Goal: Task Accomplishment & Management: Complete application form

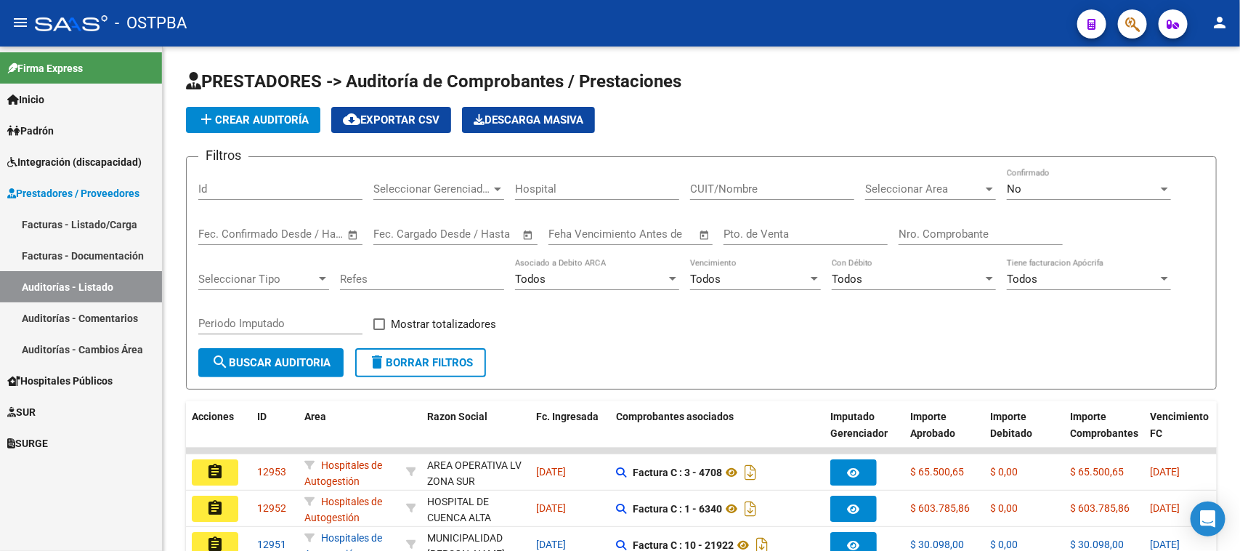
click at [57, 376] on span "Hospitales Públicos" at bounding box center [59, 381] width 105 height 16
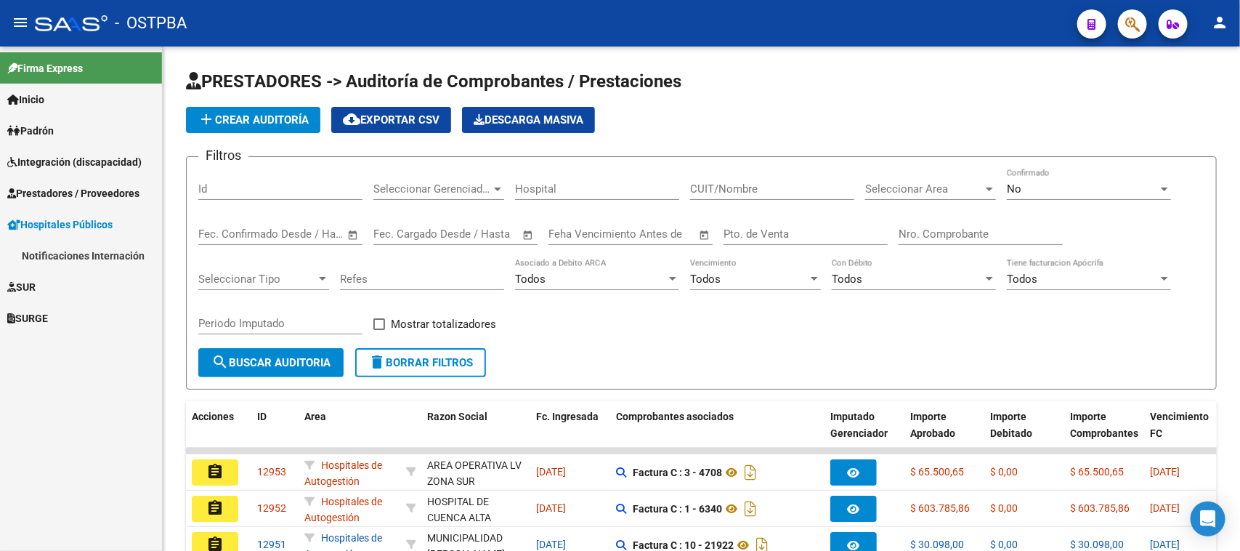
click at [60, 246] on link "Notificaciones Internación" at bounding box center [81, 255] width 162 height 31
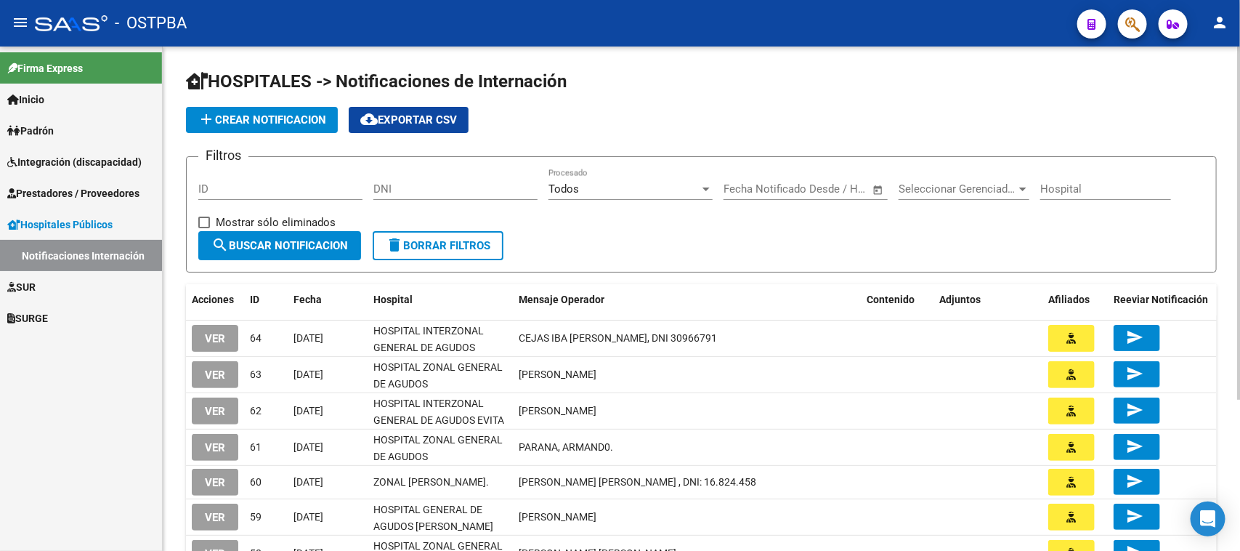
click at [287, 115] on span "add Crear Notificacion" at bounding box center [262, 119] width 129 height 13
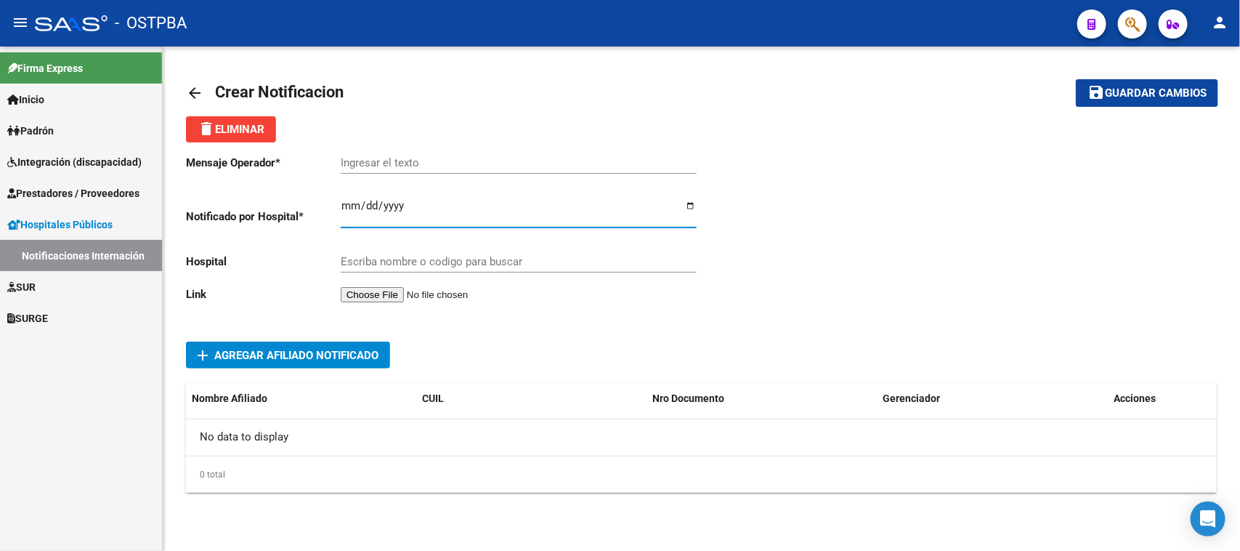
click at [347, 208] on input "Ingresar el fecha" at bounding box center [519, 211] width 356 height 23
type input "[DATE]"
click at [356, 153] on div "Ingresar el texto" at bounding box center [519, 157] width 356 height 31
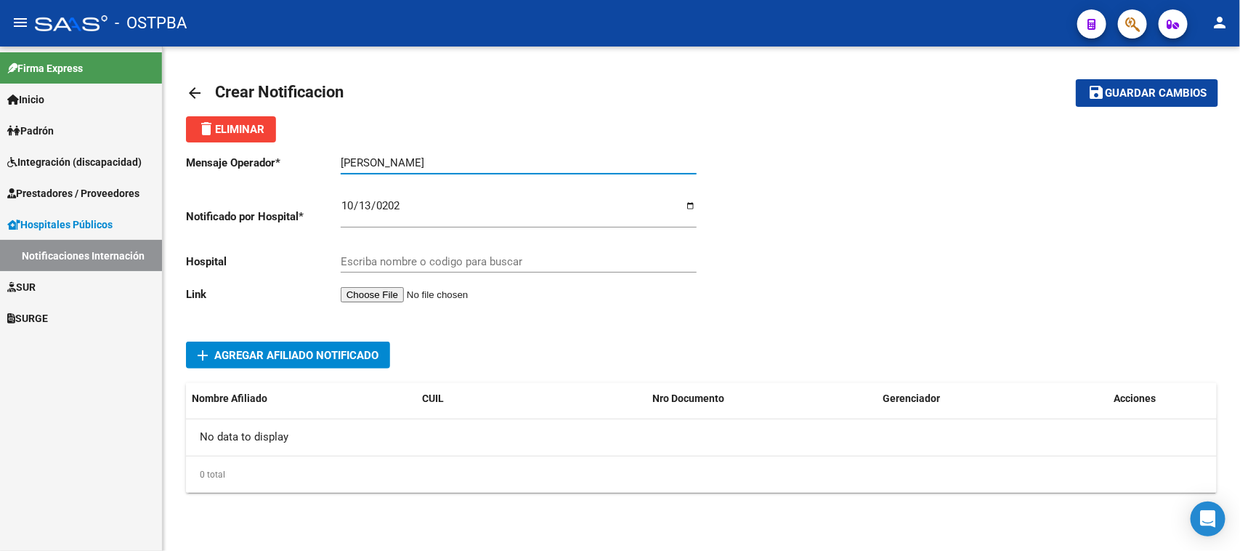
type input "[PERSON_NAME]"
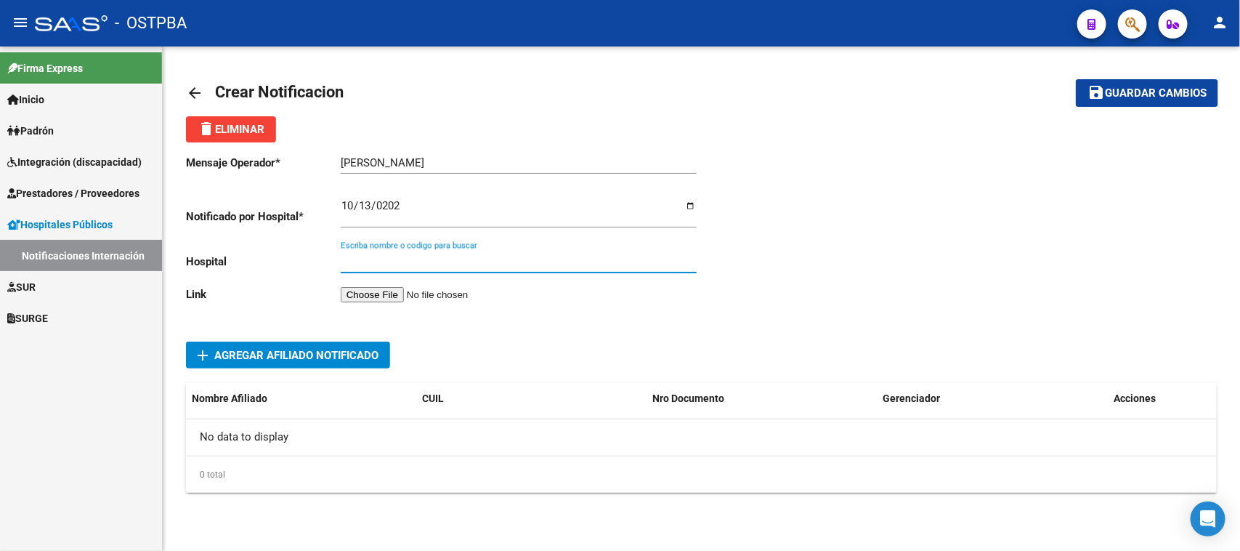
click at [387, 259] on input "Escriba nombre o codigo para buscar" at bounding box center [519, 261] width 356 height 13
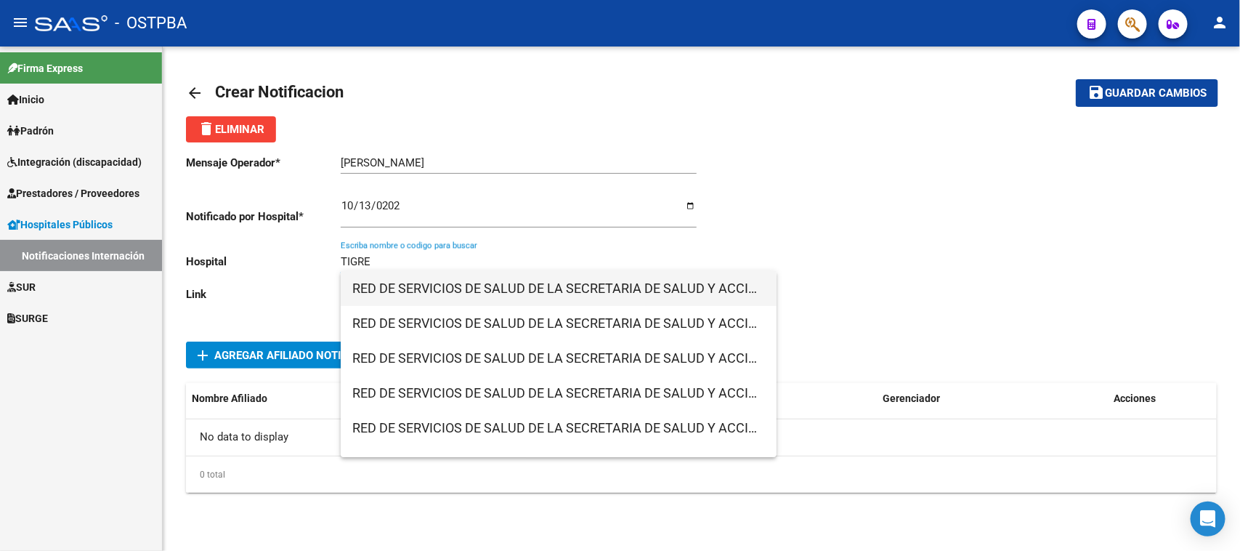
click at [423, 284] on span "RED DE SERVICIOS DE SALUD DE LA SECRETARIA DE SALUD Y ACCION SOCIAL DE LA MUNIC…" at bounding box center [558, 288] width 413 height 35
type input "RED DE SERVICIOS DE SALUD DE LA SECRETARIA DE SALUD Y ACCION SOCIAL DE LA MUNIC…"
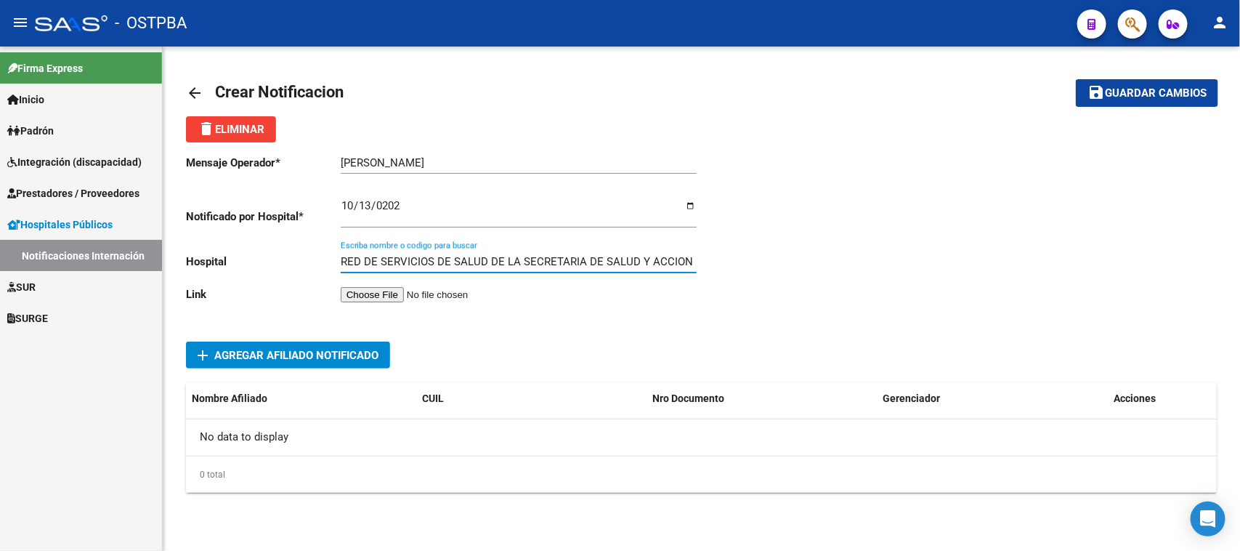
scroll to position [0, 193]
click at [372, 284] on div "RED DE SERVICIOS DE SALUD DE LA SECRETARIA DE SALUD Y ACCION SOCIAL DE LA MUNIC…" at bounding box center [519, 263] width 356 height 45
click at [371, 295] on input "file" at bounding box center [433, 294] width 184 height 15
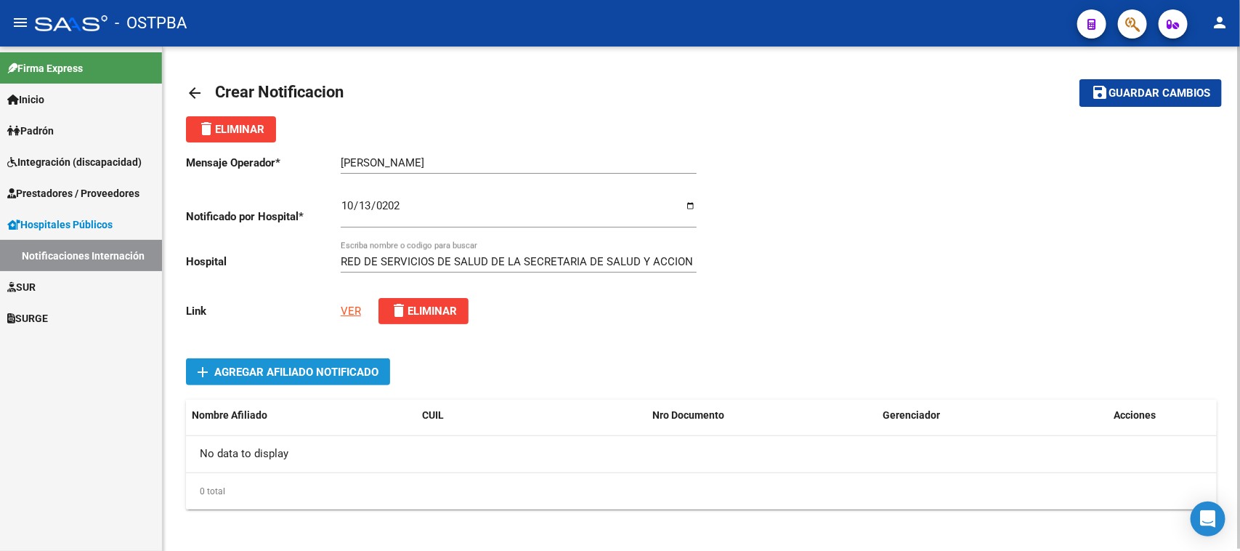
click at [244, 369] on span "Agregar Afiliado Notificado" at bounding box center [296, 371] width 164 height 13
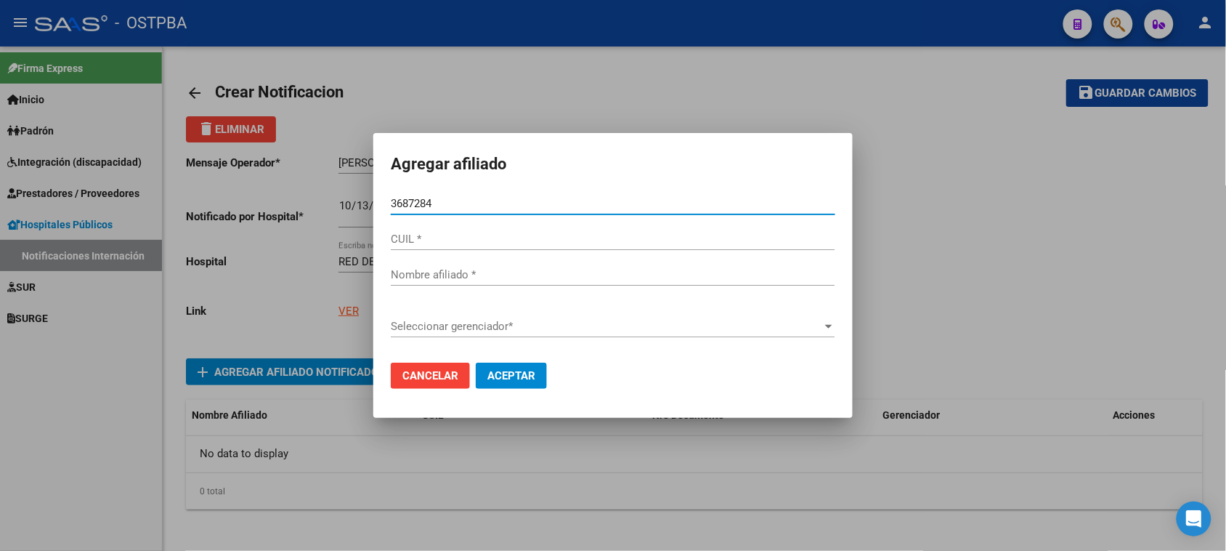
type input "36872843"
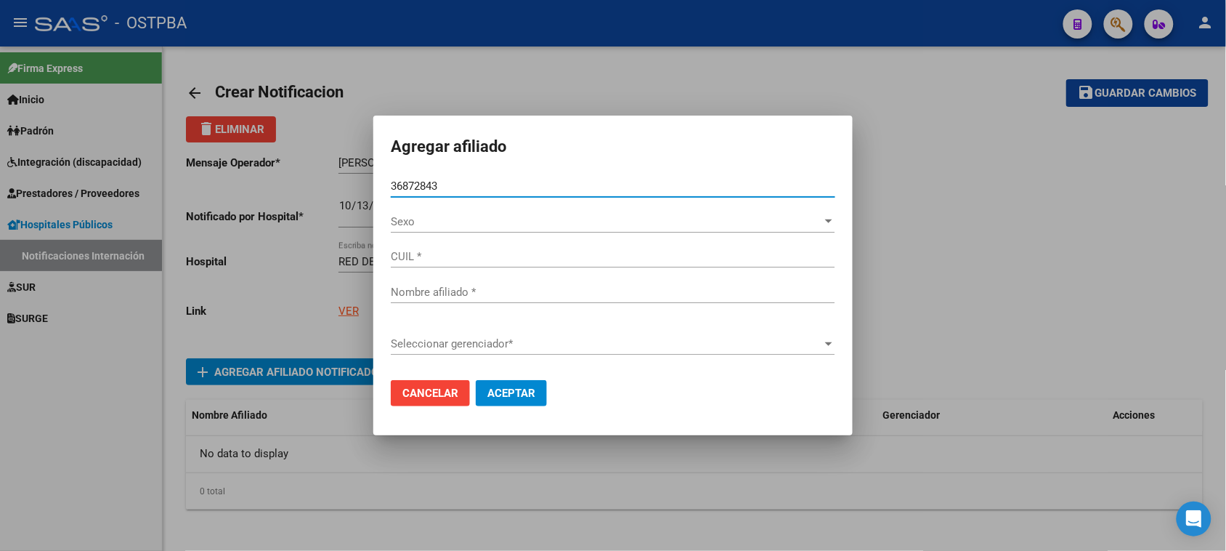
type input "20368728439"
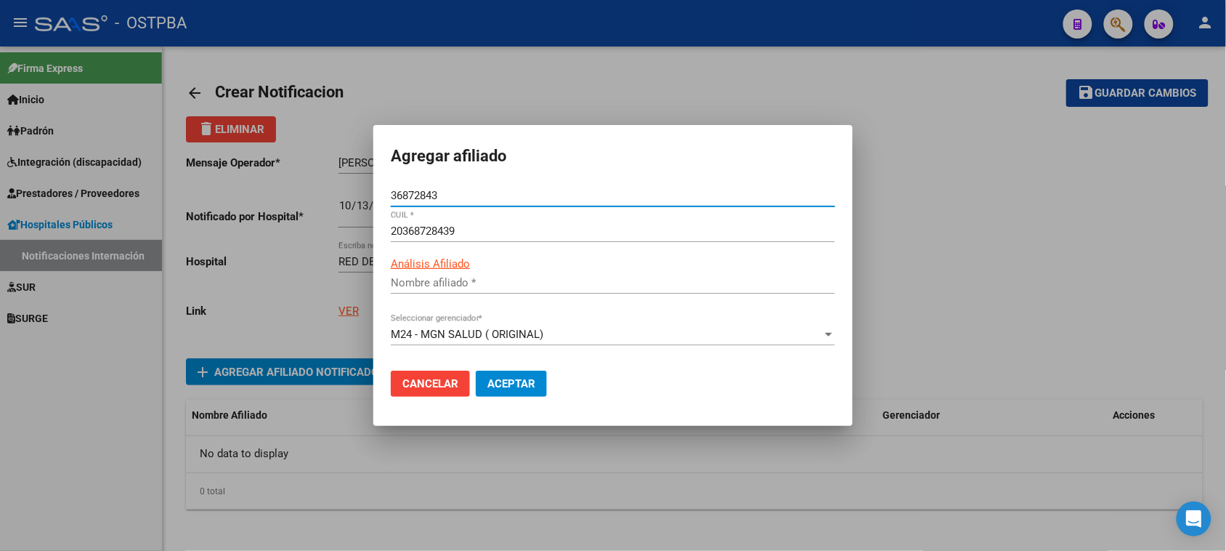
type input "[PERSON_NAME]"
type input "36872843"
click at [501, 378] on span "Aceptar" at bounding box center [511, 383] width 48 height 13
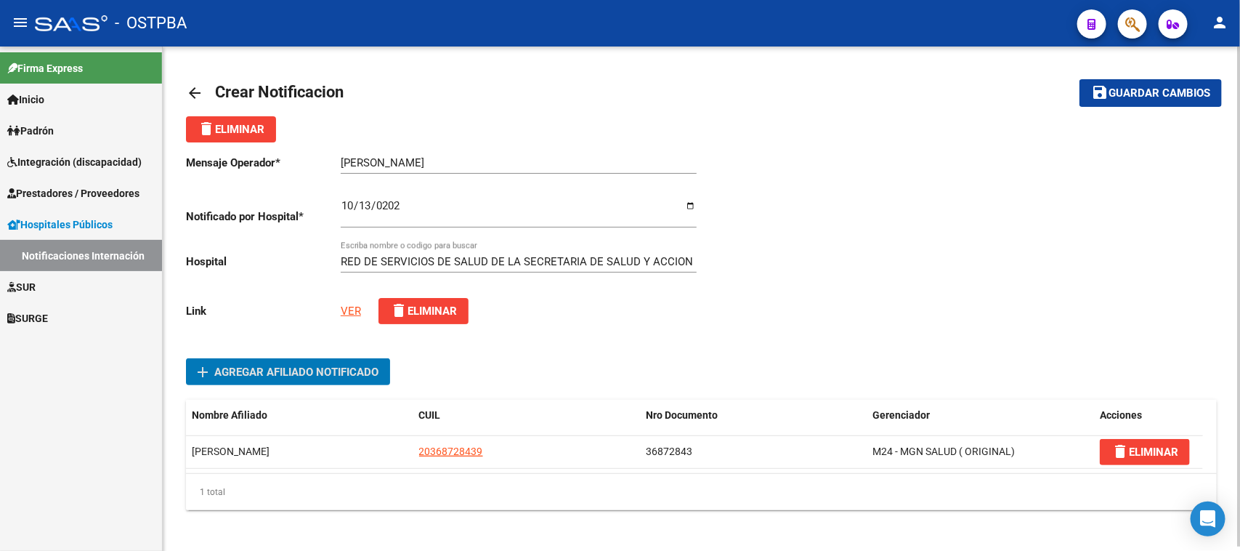
click at [1159, 91] on span "Guardar cambios" at bounding box center [1160, 93] width 102 height 13
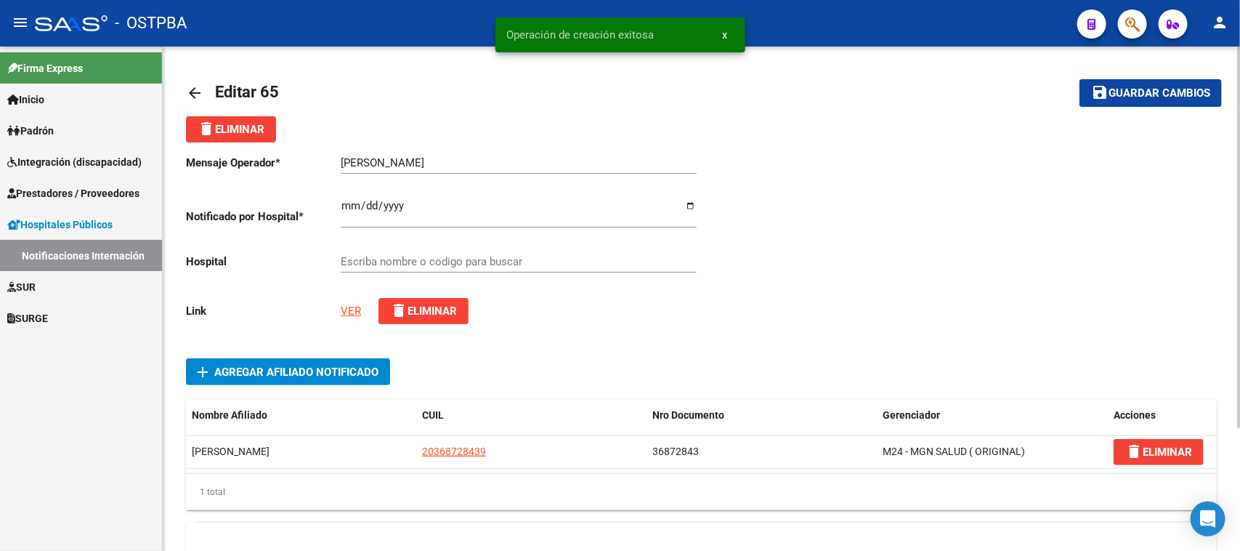
type input "RED DE SERVICIOS DE SALUD DE LA SECRETARIA DE SALUD Y ACCION SOCIAL DE LA MUNIC…"
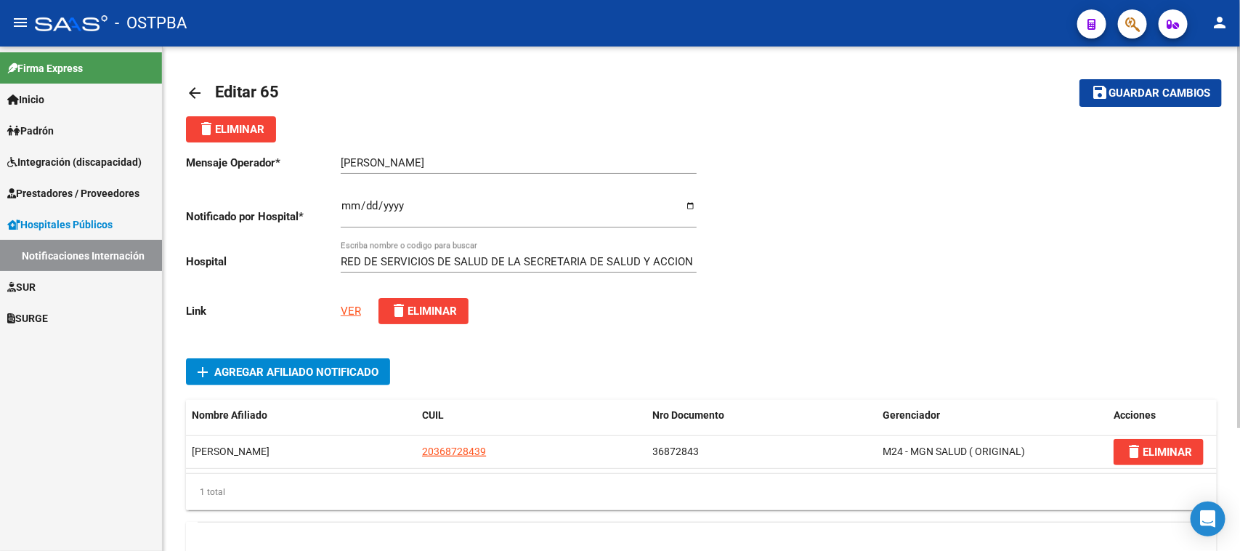
click at [190, 88] on mat-icon "arrow_back" at bounding box center [194, 92] width 17 height 17
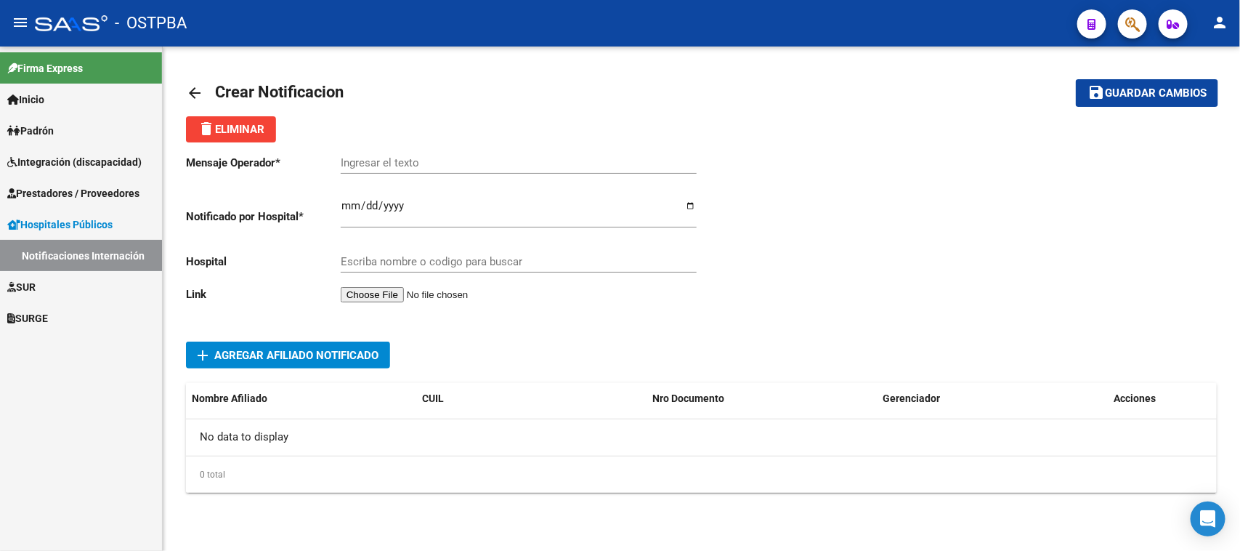
click at [345, 156] on input "Ingresar el texto" at bounding box center [519, 162] width 356 height 13
paste input "[PERSON_NAME]"
type input "[PERSON_NAME]"
click at [353, 205] on input "Ingresar el fecha" at bounding box center [519, 211] width 356 height 23
type input "[DATE]"
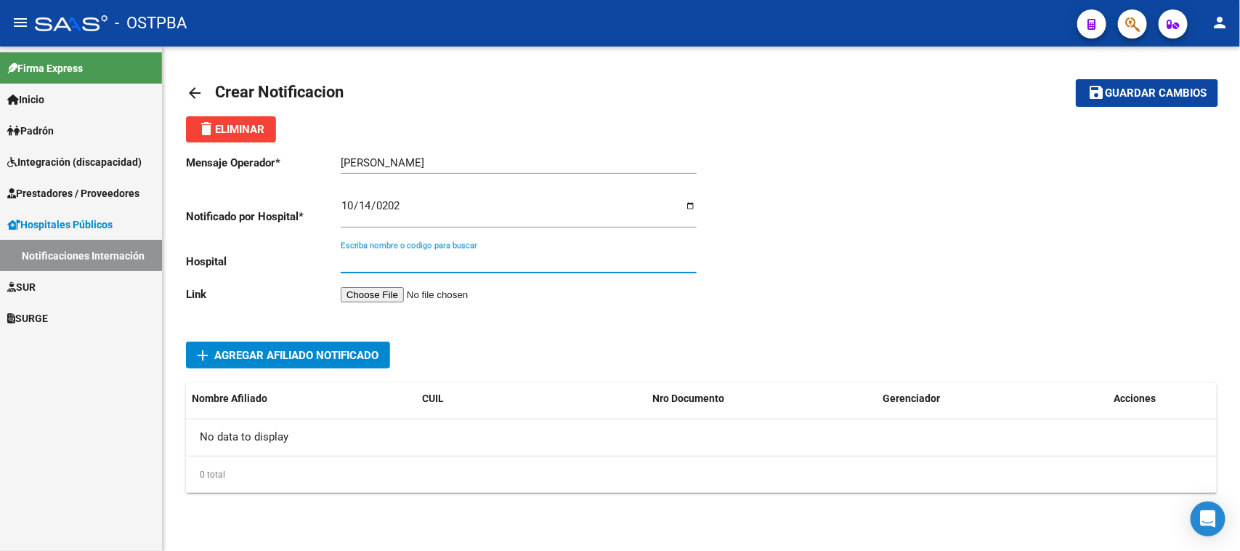
click at [349, 256] on input "Escriba nombre o codigo para buscar" at bounding box center [519, 261] width 356 height 13
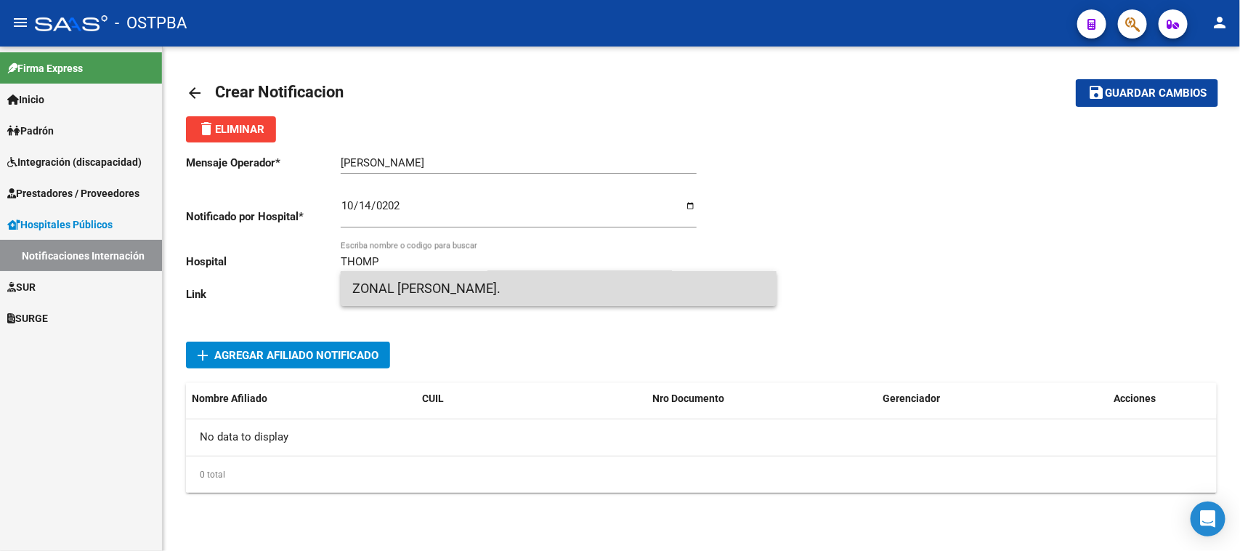
click at [447, 285] on span "ZONAL [PERSON_NAME]." at bounding box center [558, 288] width 413 height 35
type input "ZONAL [PERSON_NAME]."
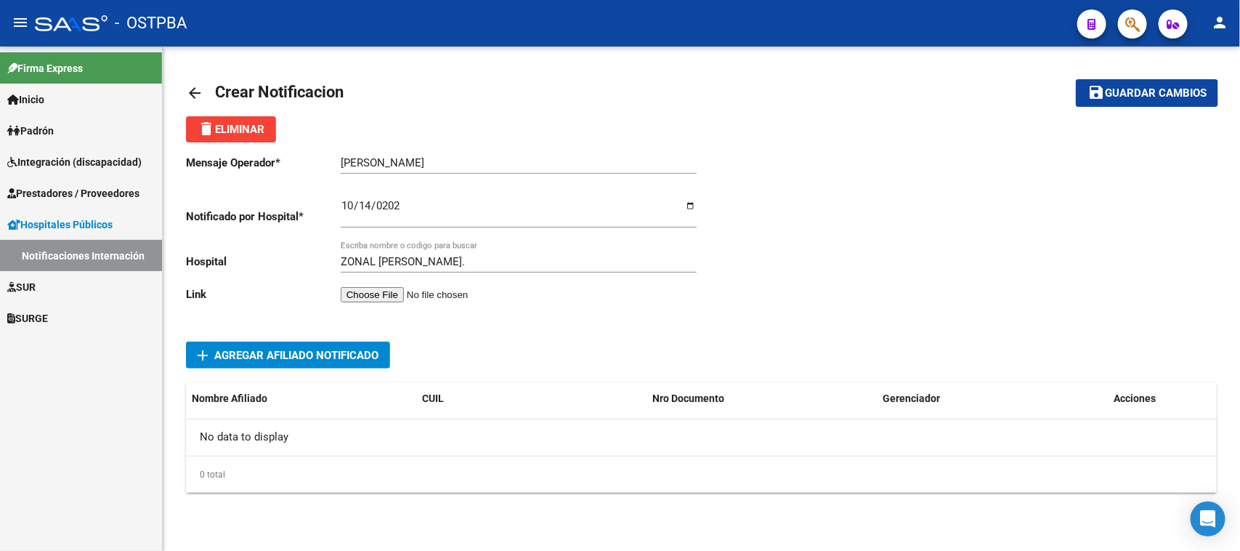
click at [420, 291] on input "file" at bounding box center [433, 294] width 184 height 15
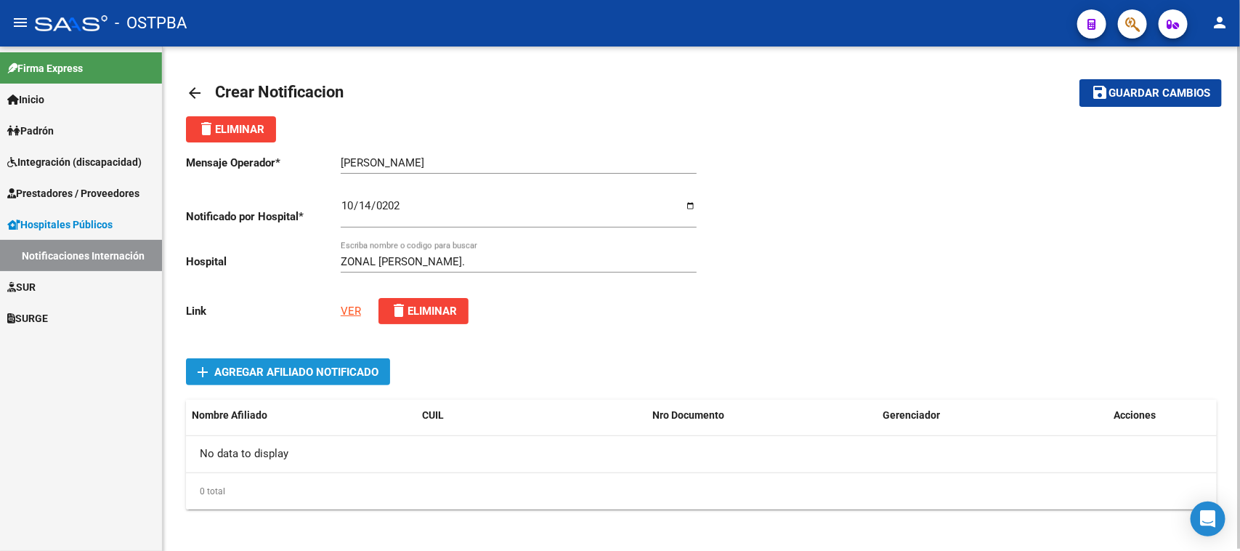
click at [256, 362] on span "add Agregar Afiliado Notificado" at bounding box center [288, 371] width 181 height 27
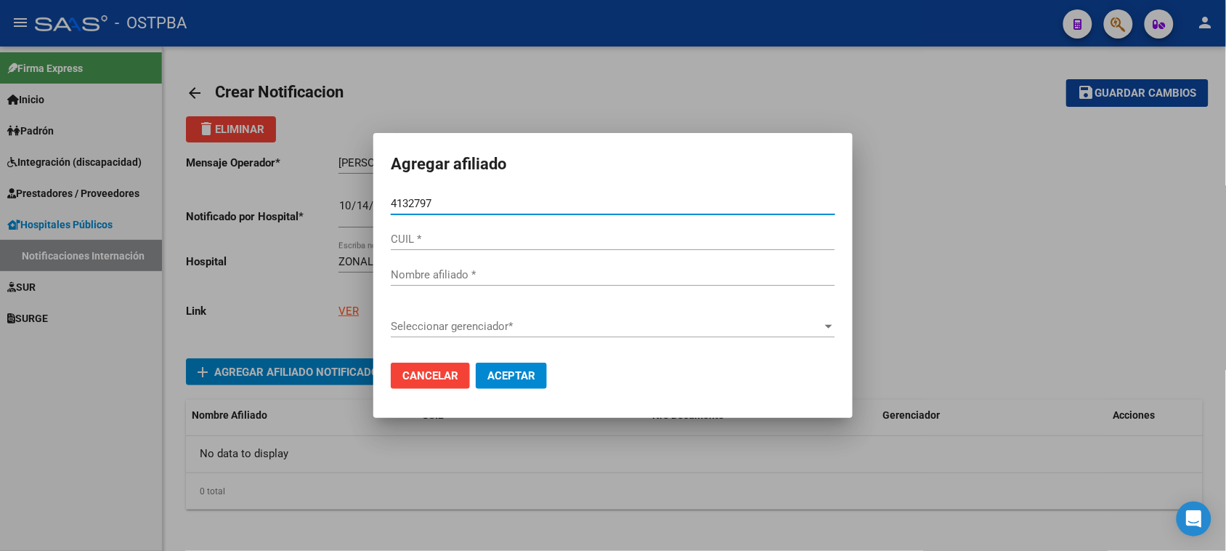
type input "41327977"
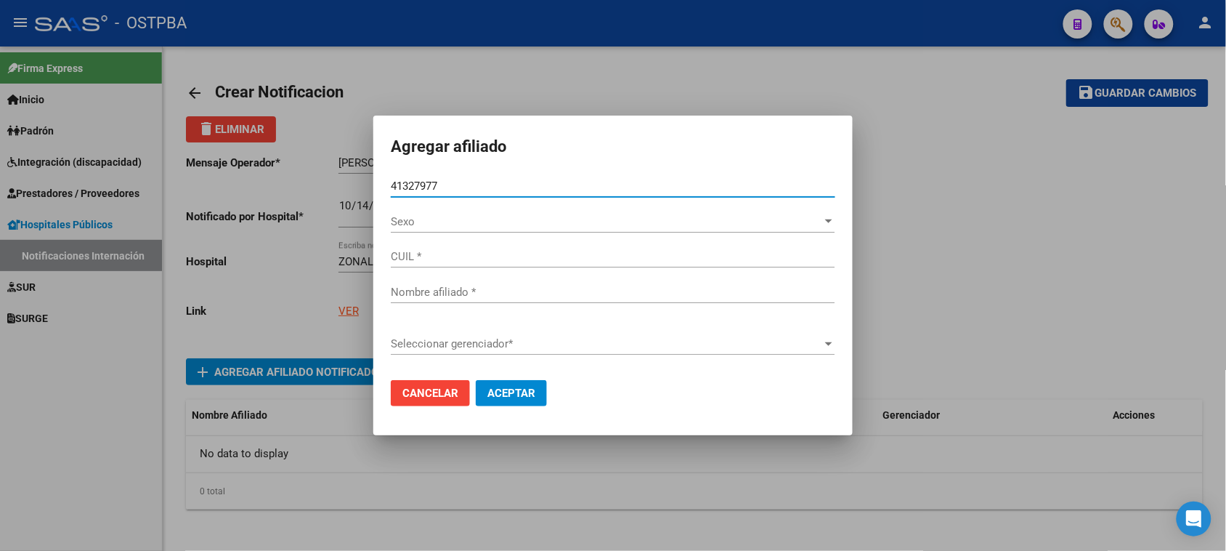
type input "27413279777"
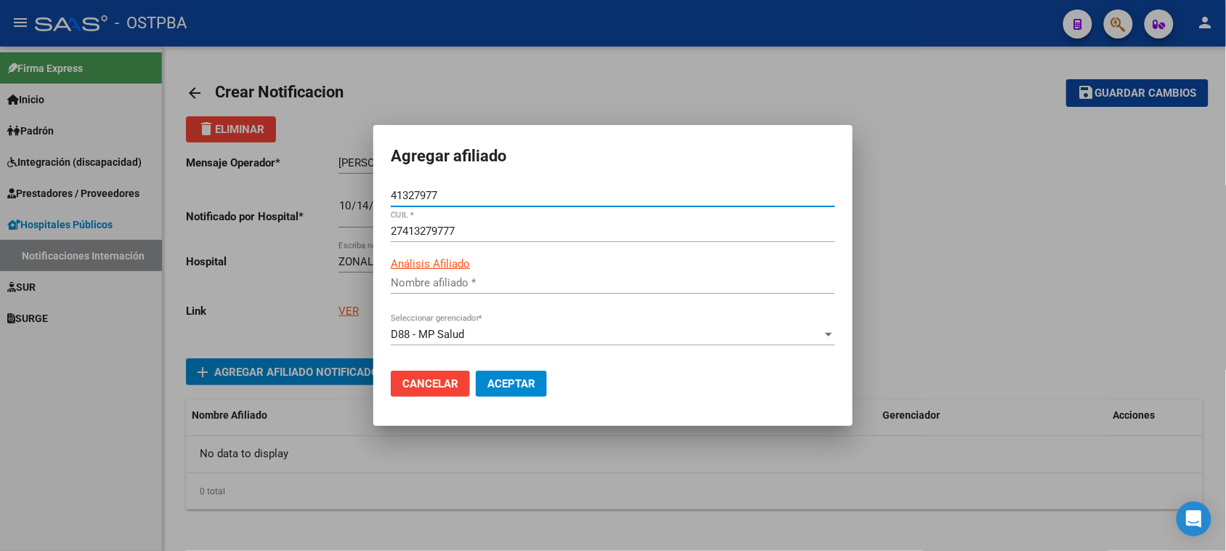
type input "[PERSON_NAME]"
type input "41327977"
click at [510, 379] on span "Aceptar" at bounding box center [511, 383] width 48 height 13
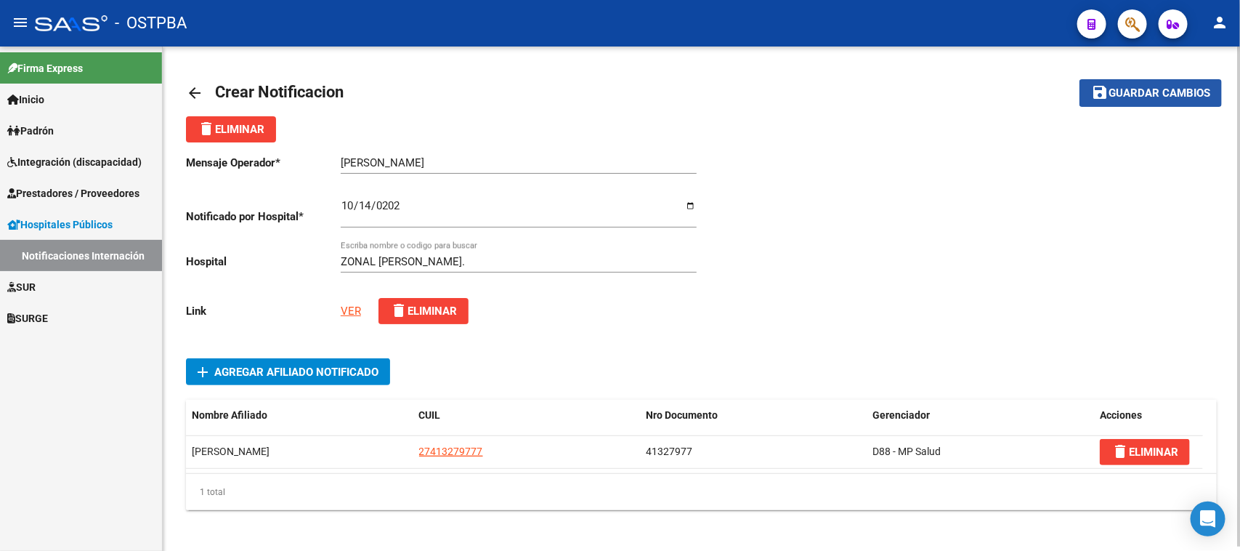
click at [1132, 89] on span "Guardar cambios" at bounding box center [1160, 93] width 102 height 13
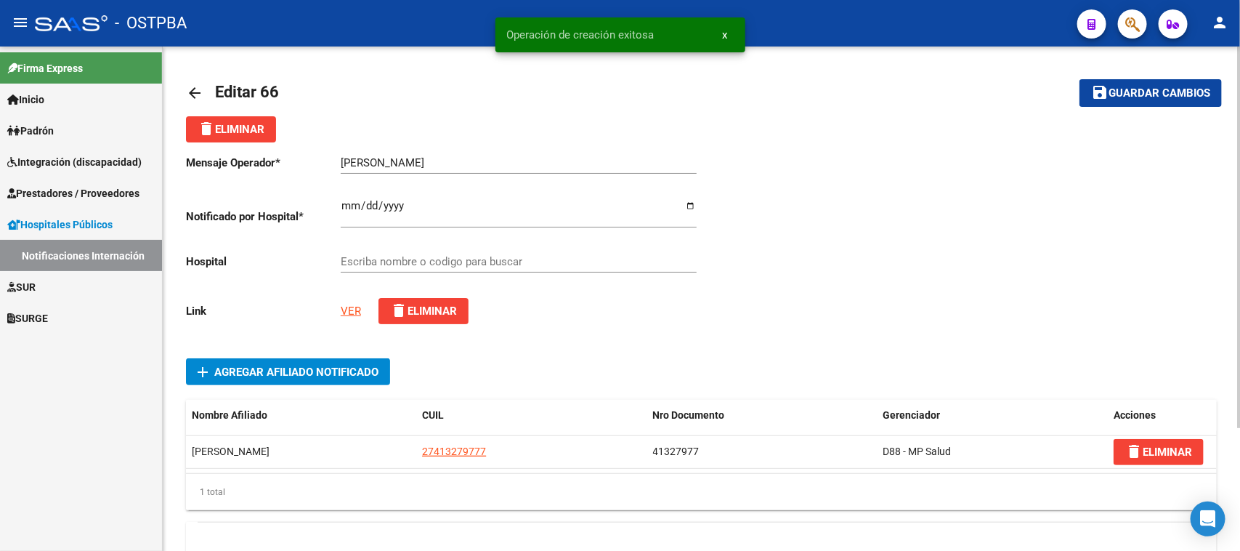
type input "ZONAL [PERSON_NAME]."
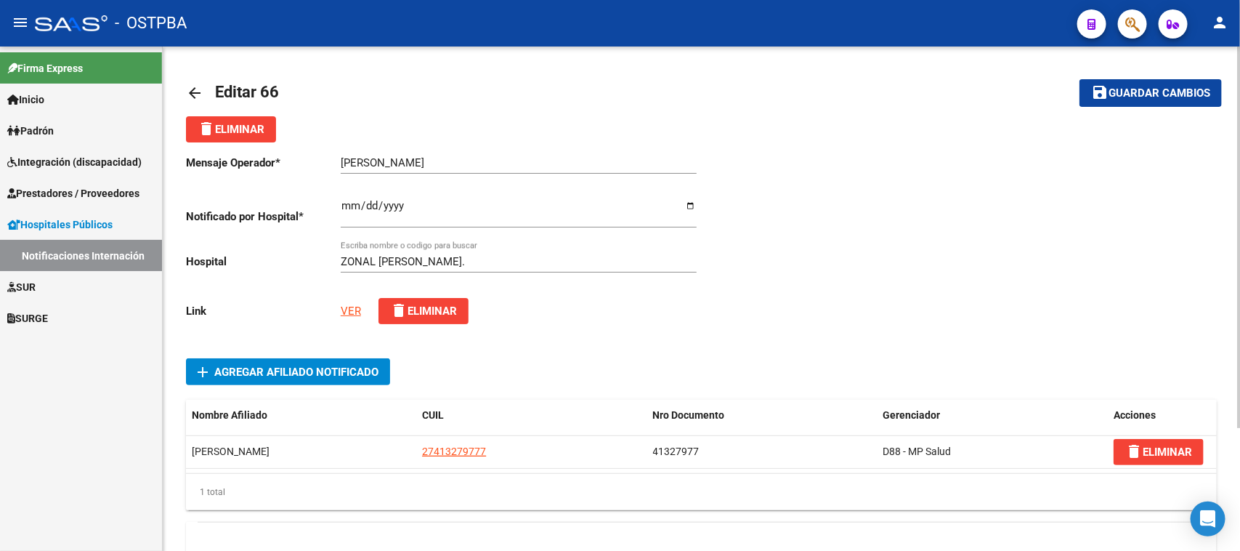
click at [194, 87] on mat-icon "arrow_back" at bounding box center [194, 92] width 17 height 17
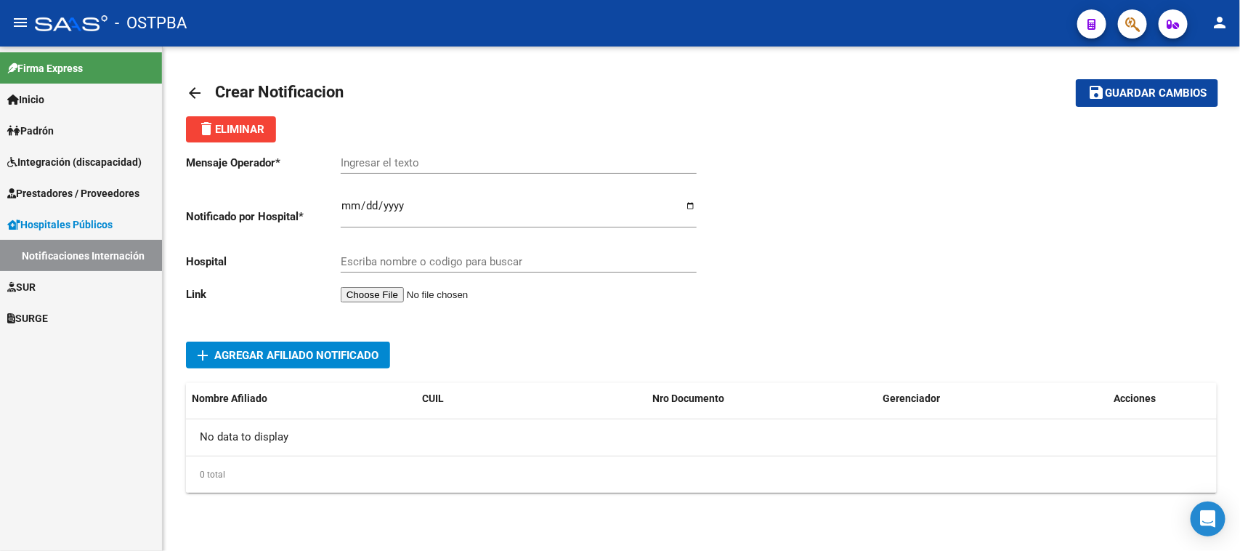
click at [370, 168] on input "Ingresar el texto" at bounding box center [519, 162] width 356 height 13
paste input "[PERSON_NAME]"
type input "[PERSON_NAME]"
click at [347, 209] on input "Ingresar el fecha" at bounding box center [519, 211] width 356 height 23
type input "[DATE]"
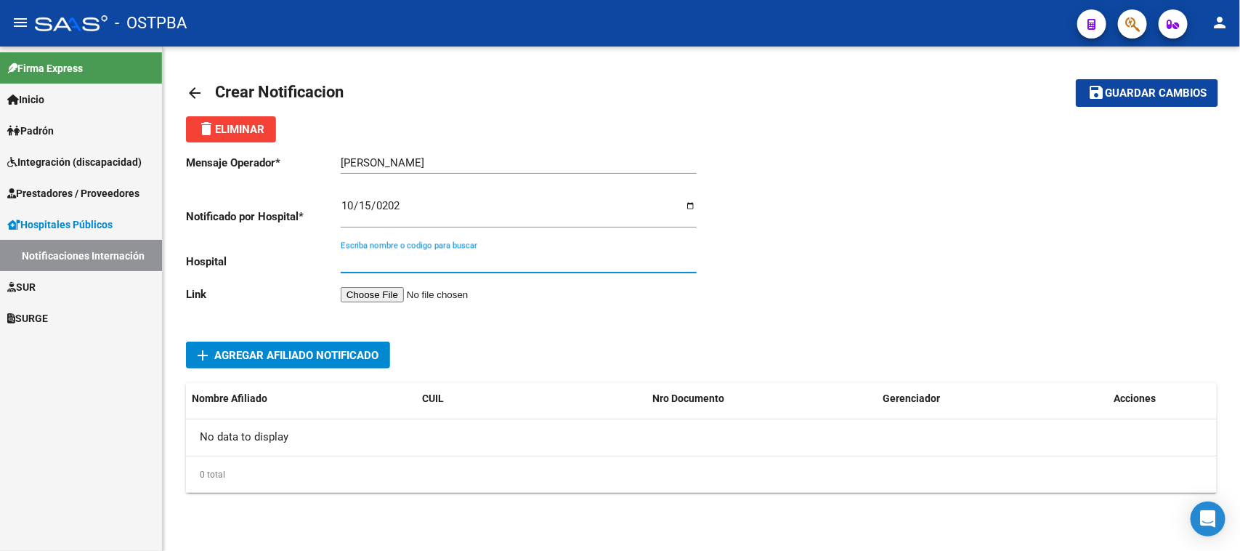
click at [386, 262] on input "Escriba nombre o codigo para buscar" at bounding box center [519, 261] width 356 height 13
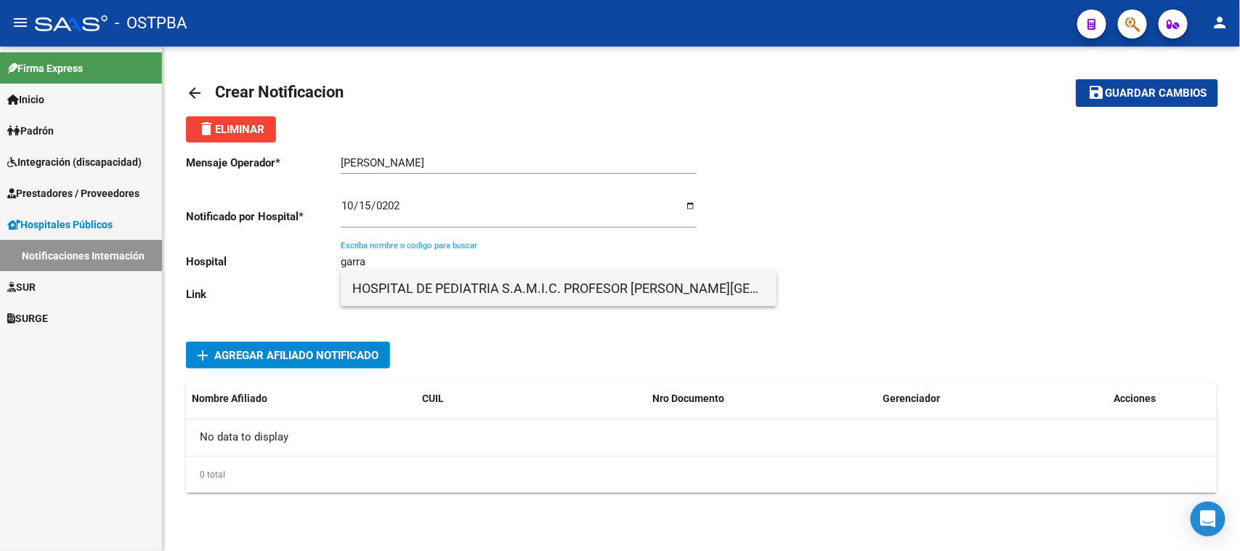
click at [543, 285] on span "HOSPITAL DE PEDIATRIA S.A.M.I.C. PROFESOR [PERSON_NAME][GEOGRAPHIC_DATA]" at bounding box center [558, 288] width 413 height 35
type input "HOSPITAL DE PEDIATRIA S.A.M.I.C. PROFESOR [PERSON_NAME][GEOGRAPHIC_DATA]"
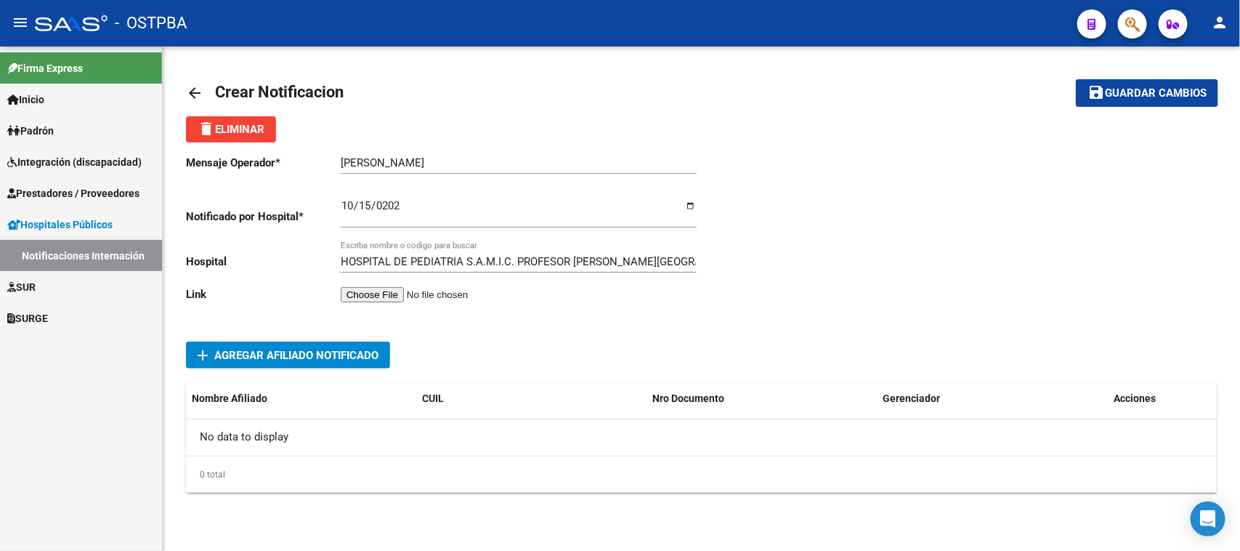
click at [375, 288] on input "file" at bounding box center [433, 294] width 184 height 15
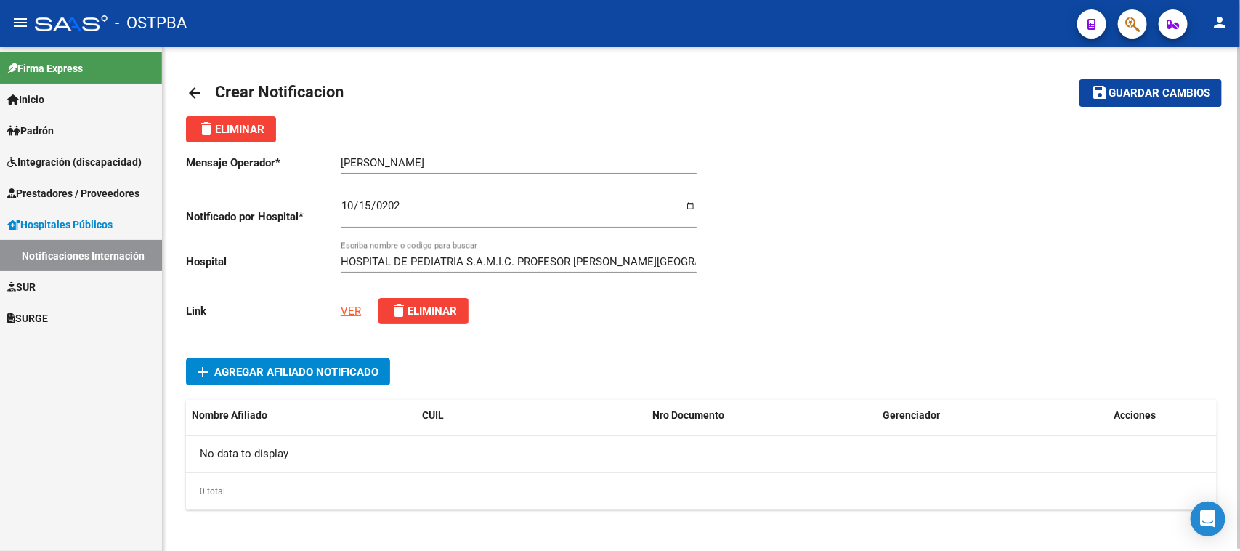
click at [258, 367] on span "Agregar Afiliado Notificado" at bounding box center [296, 371] width 164 height 13
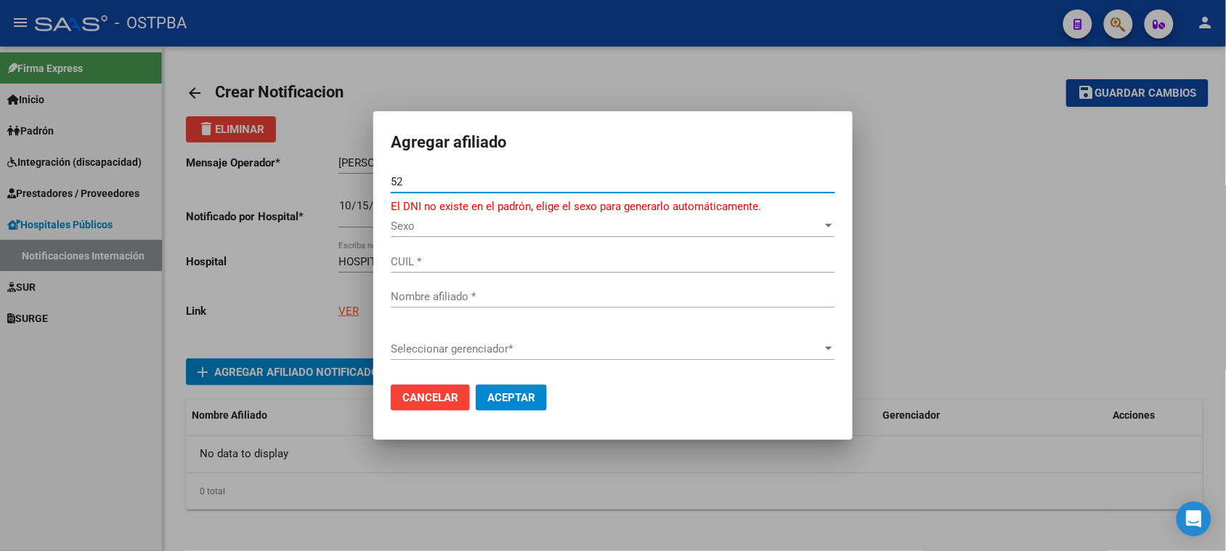
type input "5"
type input "24730531"
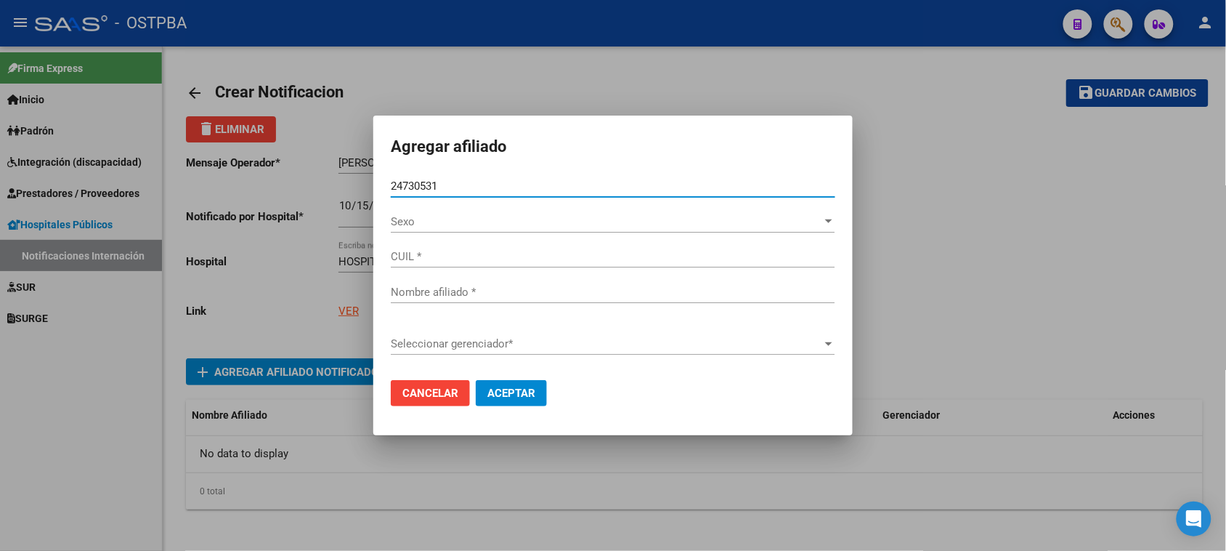
type input "27247305314"
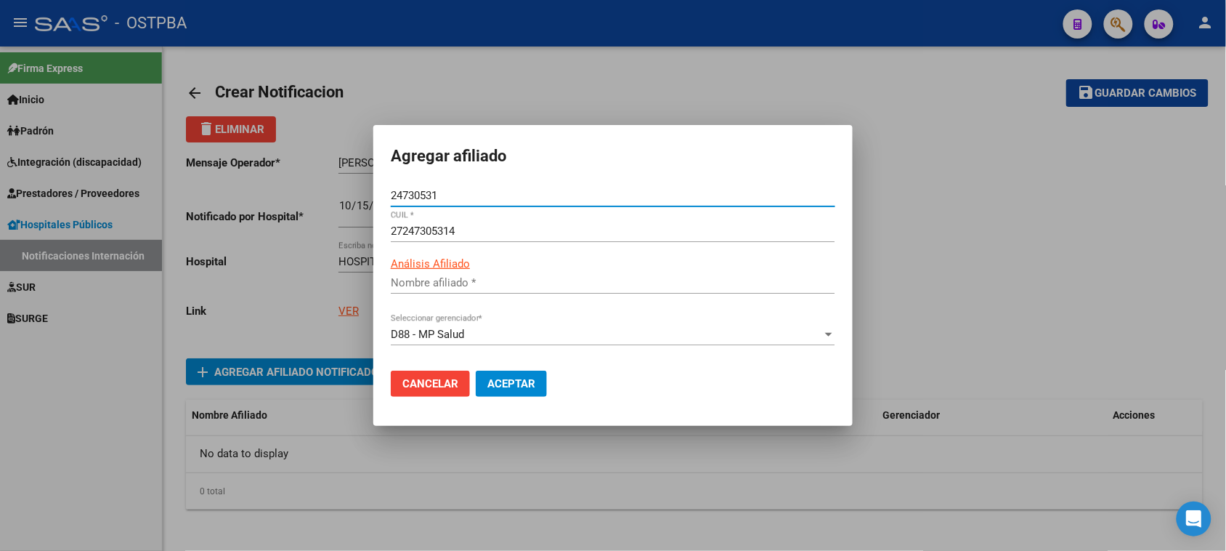
type input "[PERSON_NAME]"
type input "24730531"
click at [499, 386] on span "Aceptar" at bounding box center [511, 383] width 48 height 13
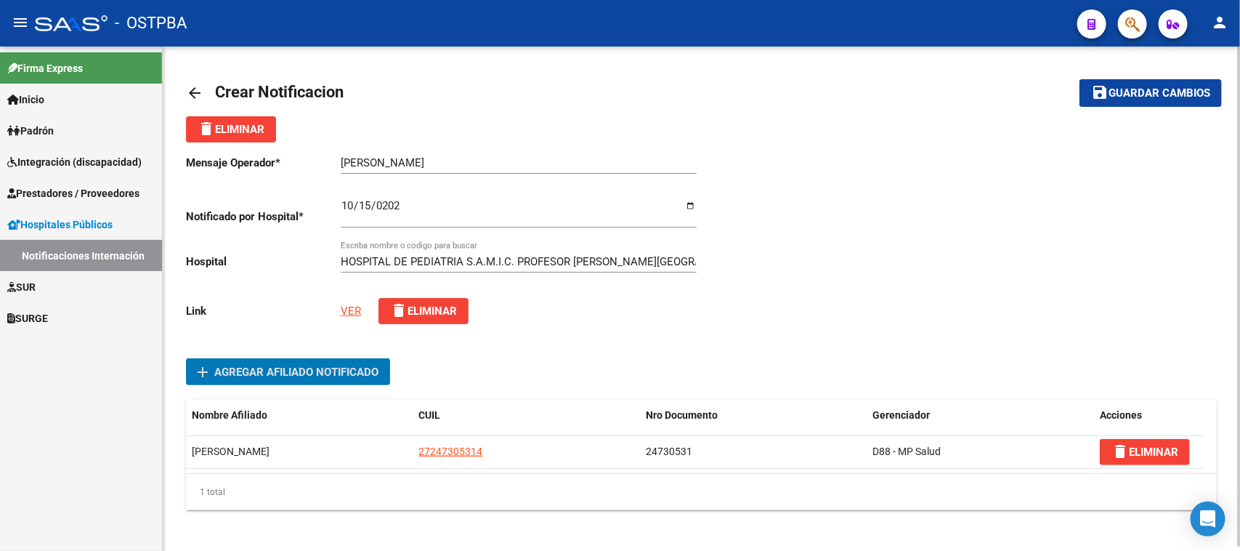
click at [1160, 92] on span "Guardar cambios" at bounding box center [1160, 93] width 102 height 13
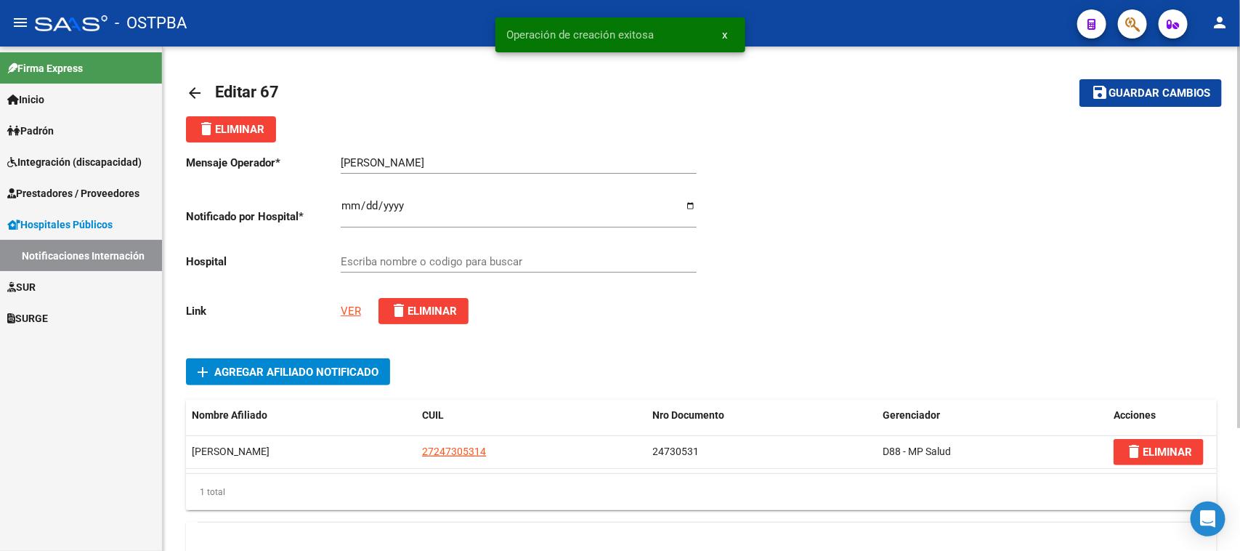
type input "HOSPITAL DE PEDIATRIA S.A.M.I.C. PROFESOR [PERSON_NAME][GEOGRAPHIC_DATA]"
click at [193, 94] on mat-icon "arrow_back" at bounding box center [194, 92] width 17 height 17
